Goal: Task Accomplishment & Management: Manage account settings

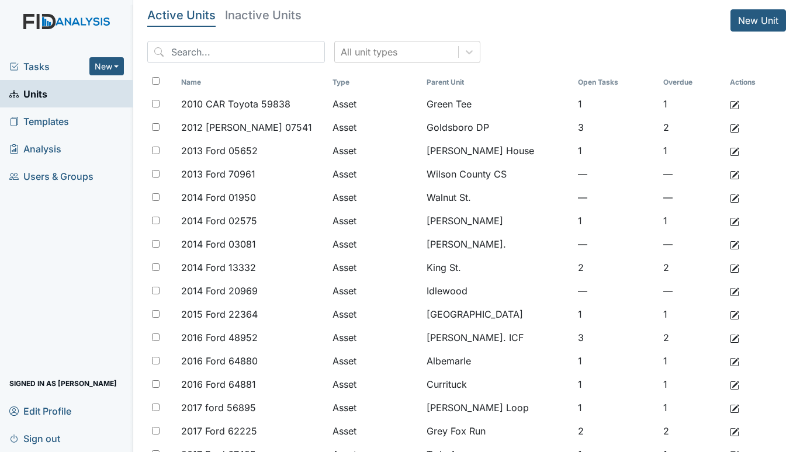
click at [31, 57] on div "Tasks New Form Inspection Document Bundle" at bounding box center [66, 66] width 133 height 27
click at [35, 62] on span "Tasks" at bounding box center [49, 67] width 80 height 14
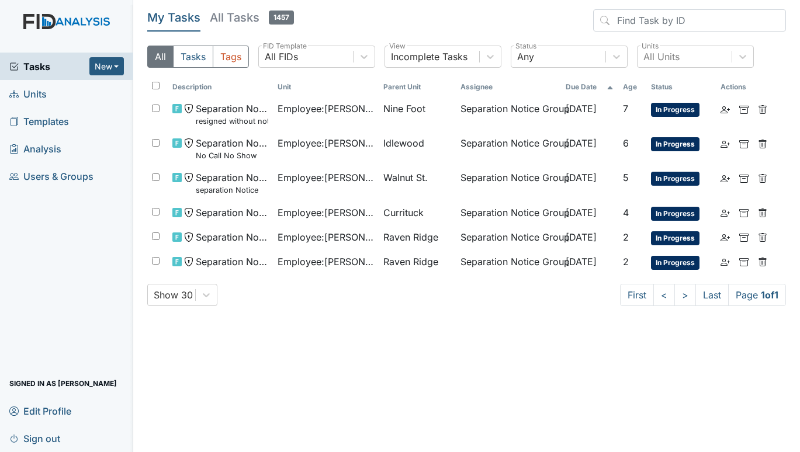
click at [43, 88] on span "Units" at bounding box center [27, 94] width 37 height 18
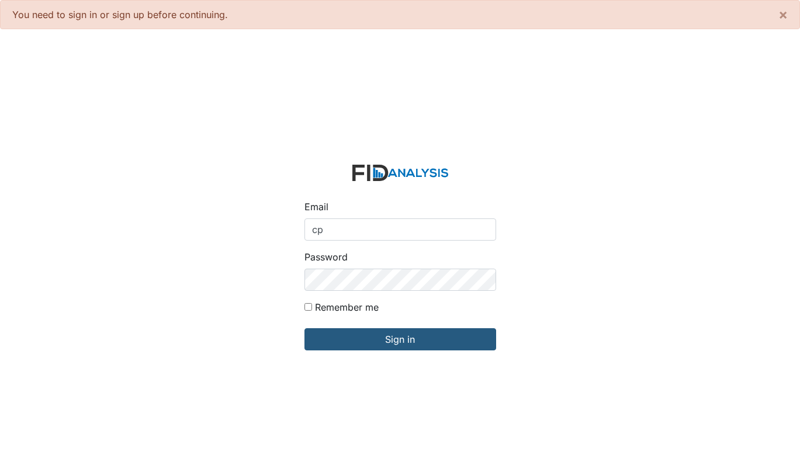
type input "[EMAIL_ADDRESS][DOMAIN_NAME]"
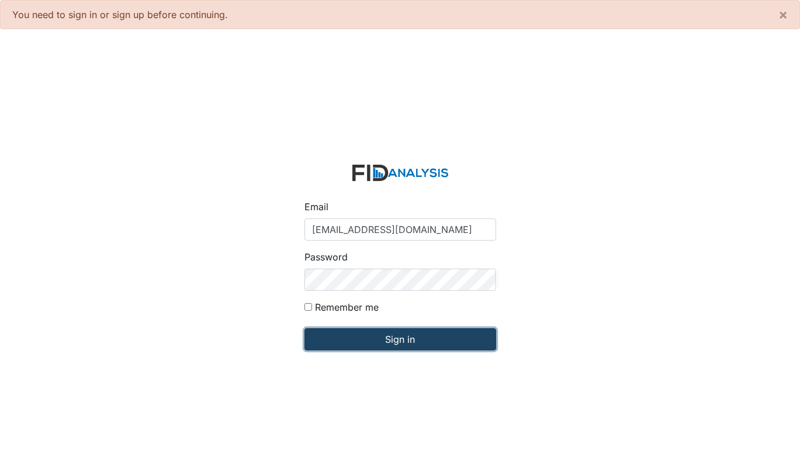
click at [371, 338] on input "Sign in" at bounding box center [400, 339] width 192 height 22
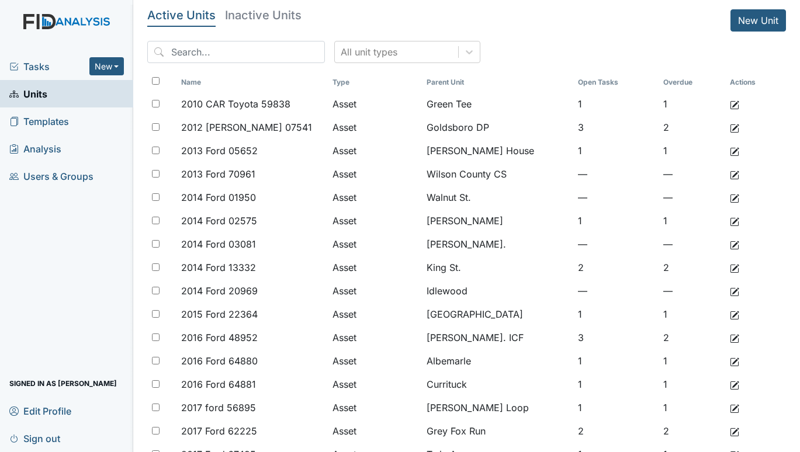
click at [22, 71] on span "Tasks" at bounding box center [49, 67] width 80 height 14
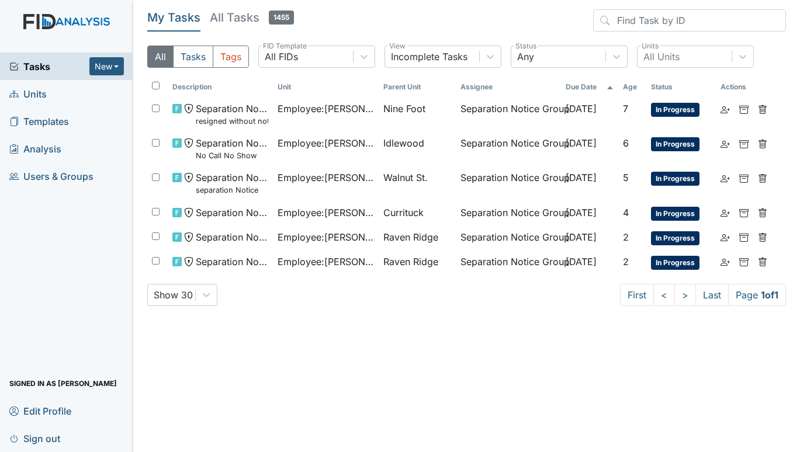
click at [39, 93] on span "Units" at bounding box center [27, 94] width 37 height 18
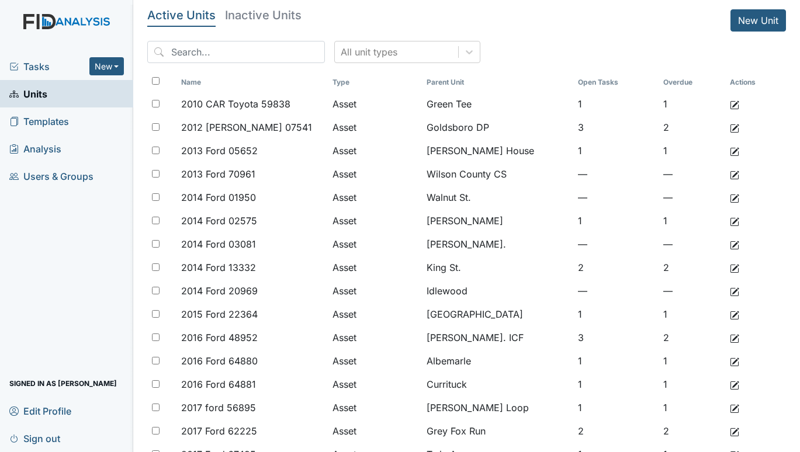
click at [45, 65] on span "Tasks" at bounding box center [49, 67] width 80 height 14
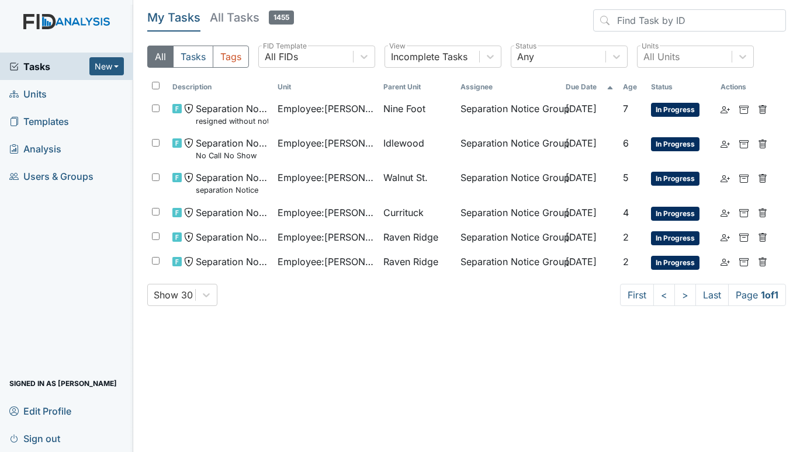
click at [44, 89] on span "Units" at bounding box center [27, 94] width 37 height 18
